Goal: Information Seeking & Learning: Learn about a topic

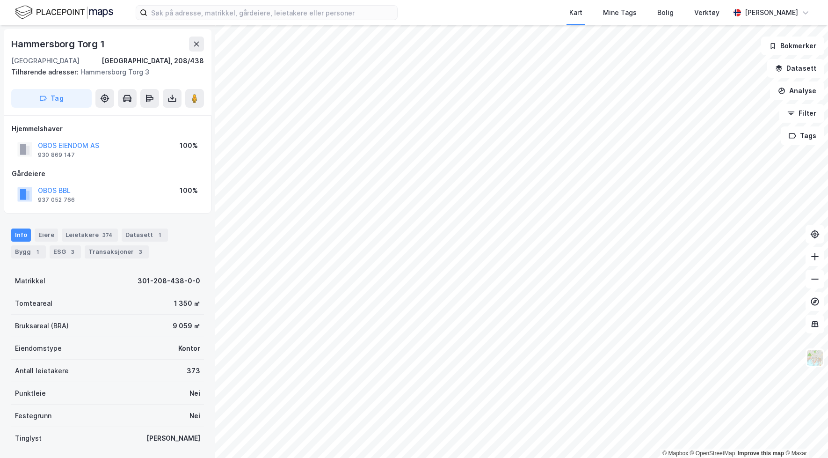
scroll to position [63, 0]
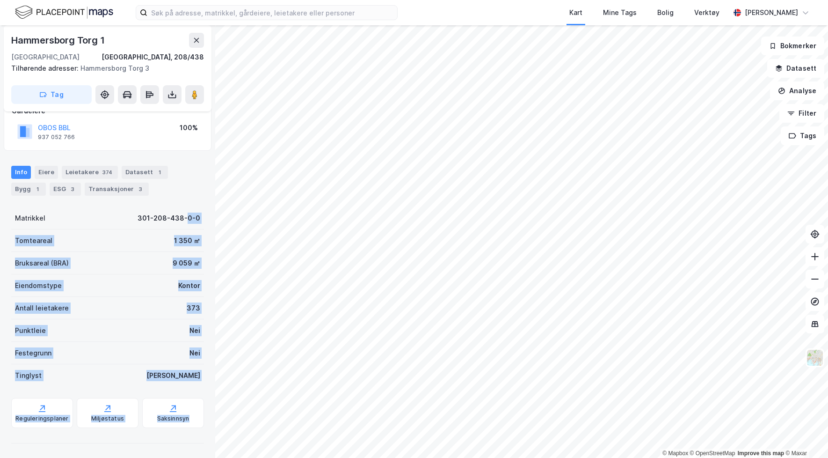
drag, startPoint x: 188, startPoint y: 217, endPoint x: 185, endPoint y: 427, distance: 210.2
click at [186, 427] on div "Matrikkel 301-208-438-0-0 Tomteareal 1 350 ㎡ Bruksareal (BRA) 9 059 ㎡ Eiendomst…" at bounding box center [107, 327] width 193 height 240
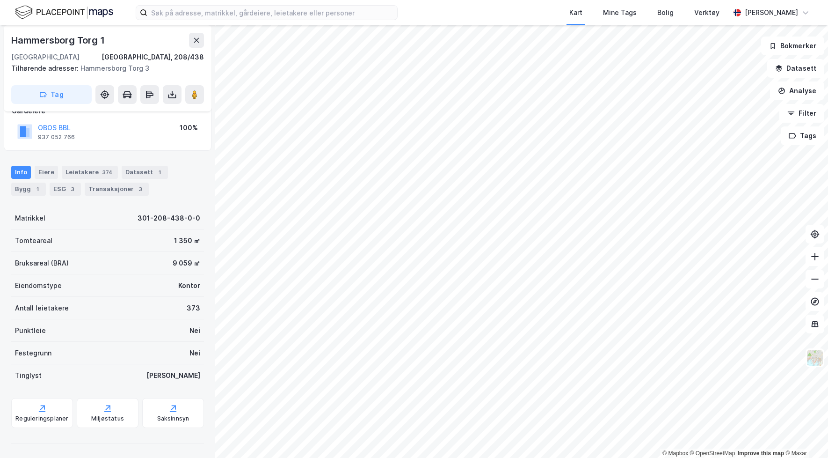
click at [146, 318] on div "Antall leietakere 373" at bounding box center [107, 308] width 193 height 22
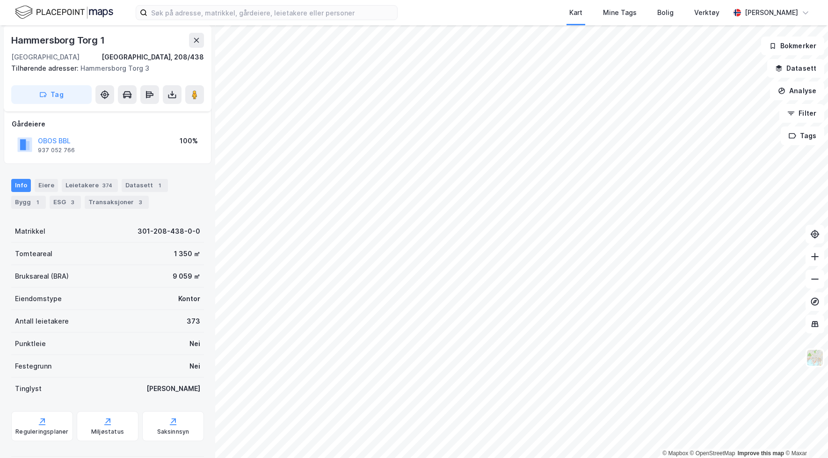
scroll to position [0, 0]
click at [182, 253] on div "1 350 ㎡" at bounding box center [187, 253] width 26 height 11
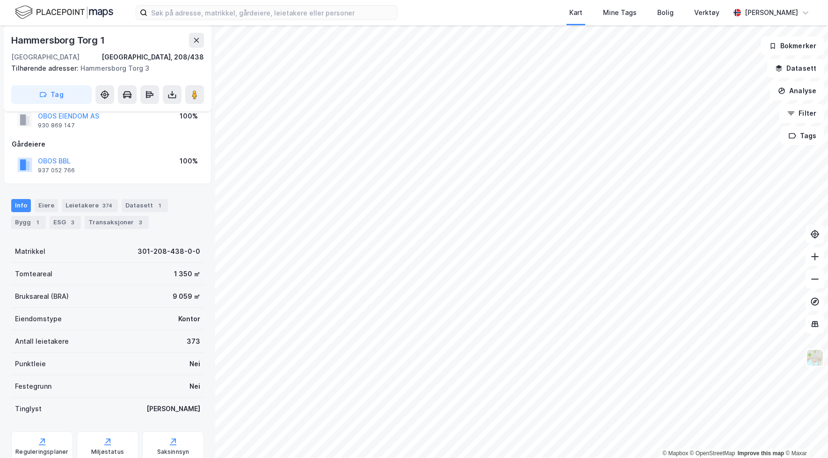
scroll to position [37, 0]
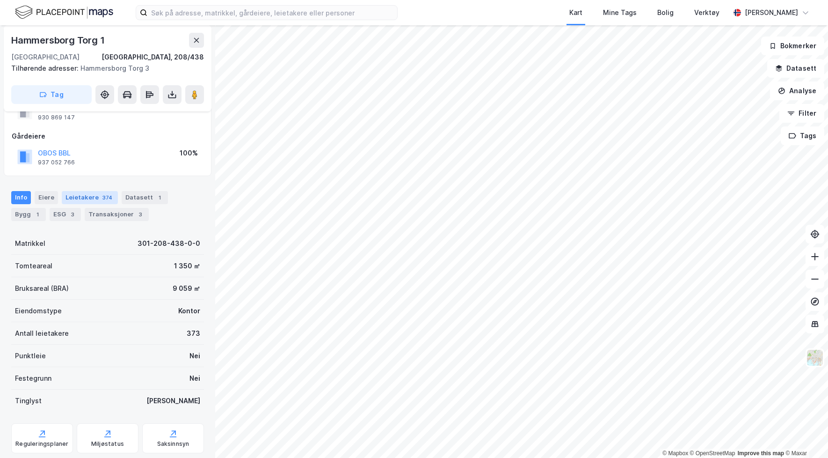
click at [90, 198] on div "Leietakere 374" at bounding box center [90, 197] width 56 height 13
